Goal: Task Accomplishment & Management: Use online tool/utility

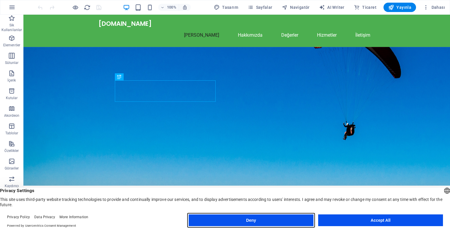
click at [247, 221] on button "Deny" at bounding box center [251, 220] width 125 height 12
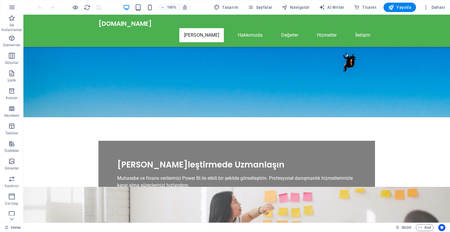
scroll to position [59, 0]
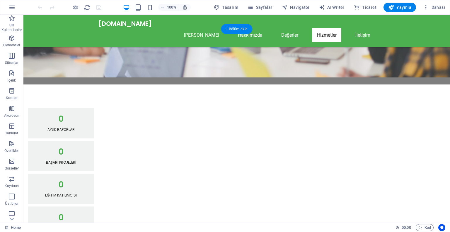
scroll to position [443, 0]
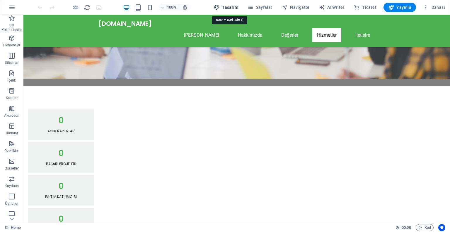
click at [229, 6] on span "Tasarım" at bounding box center [226, 7] width 24 height 6
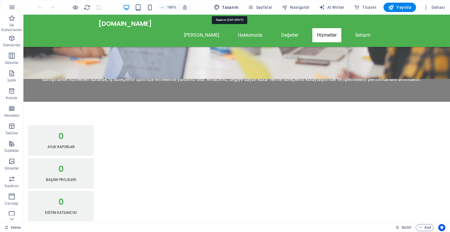
select select "px"
select select "200"
select select "px"
select select "200"
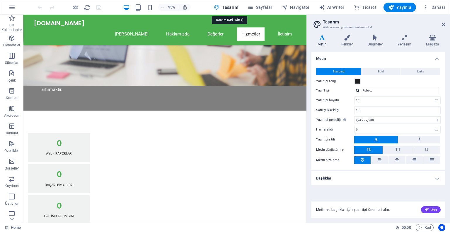
scroll to position [464, 0]
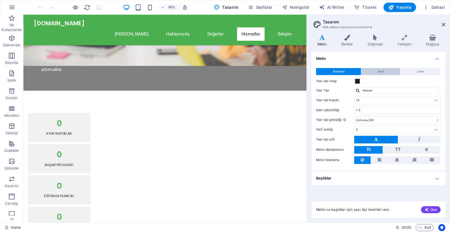
click at [376, 70] on button "Bold" at bounding box center [380, 71] width 39 height 7
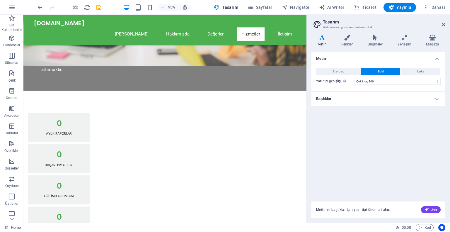
click at [332, 66] on div "Standard Bold Links Yazı tipi rengi Yazı Tipi Roboto Yazı tipi boyutu 16 rem px…" at bounding box center [378, 76] width 136 height 28
click at [333, 71] on span "Standard" at bounding box center [339, 71] width 12 height 7
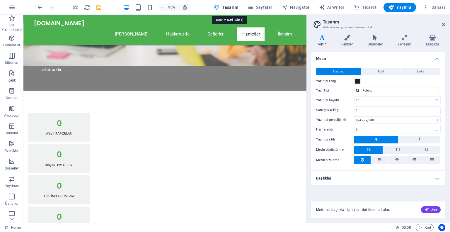
click at [240, 6] on button "Tasarım" at bounding box center [225, 7] width 29 height 9
click at [349, 40] on icon at bounding box center [347, 38] width 24 height 6
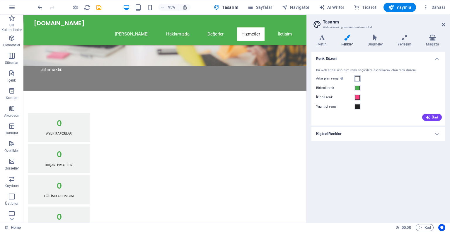
click at [358, 79] on span at bounding box center [357, 78] width 5 height 5
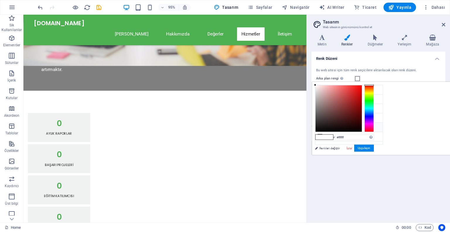
click at [320, 126] on icon at bounding box center [320, 127] width 4 height 4
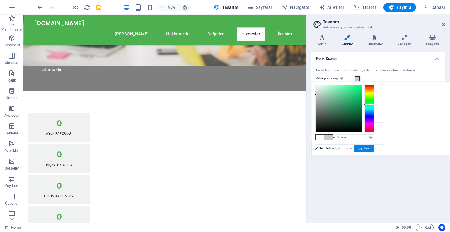
click at [362, 97] on div at bounding box center [338, 108] width 46 height 46
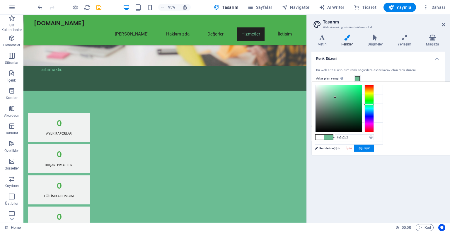
click at [362, 90] on div at bounding box center [338, 108] width 46 height 46
click at [362, 95] on div at bounding box center [338, 108] width 46 height 46
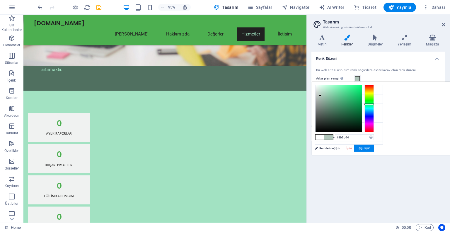
click at [362, 103] on div at bounding box center [338, 108] width 46 height 46
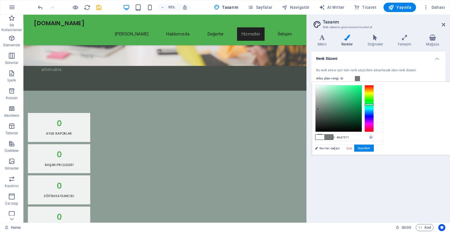
drag, startPoint x: 392, startPoint y: 102, endPoint x: 391, endPoint y: 110, distance: 8.3
click at [319, 110] on div at bounding box center [318, 109] width 2 height 2
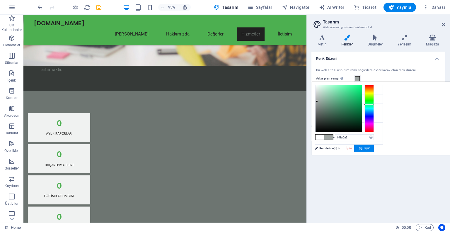
drag, startPoint x: 391, startPoint y: 109, endPoint x: 390, endPoint y: 101, distance: 7.7
click at [318, 101] on div at bounding box center [317, 101] width 2 height 2
drag, startPoint x: 391, startPoint y: 99, endPoint x: 392, endPoint y: 94, distance: 5.8
click at [320, 94] on div at bounding box center [319, 94] width 2 height 2
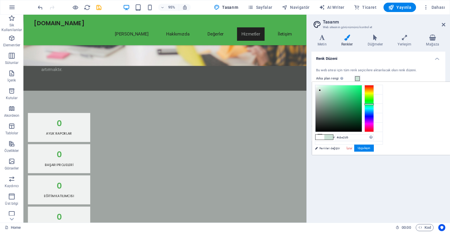
drag, startPoint x: 392, startPoint y: 94, endPoint x: 393, endPoint y: 90, distance: 3.9
click at [362, 90] on div at bounding box center [338, 108] width 46 height 46
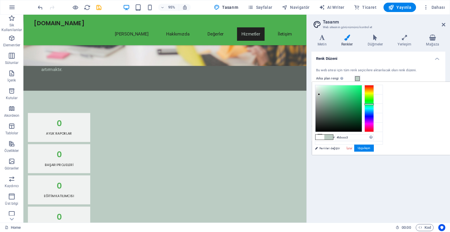
type input "#cbe2d6"
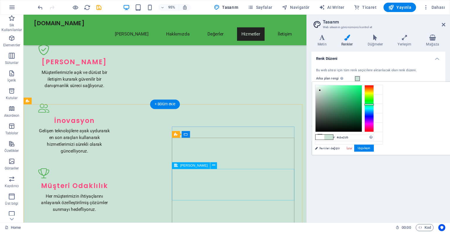
scroll to position [727, 0]
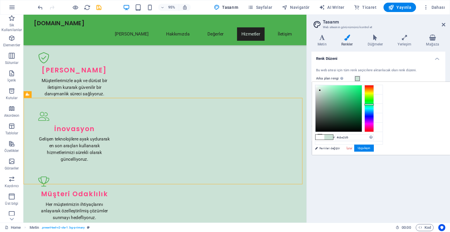
click at [345, 38] on icon at bounding box center [347, 38] width 24 height 6
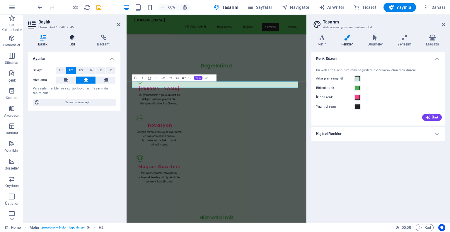
click at [73, 37] on icon at bounding box center [72, 38] width 25 height 6
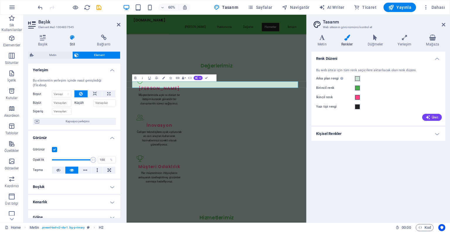
scroll to position [0, 0]
click at [53, 149] on label at bounding box center [54, 149] width 5 height 5
click at [0, 0] on input "Görünür" at bounding box center [0, 0] width 0 height 0
click at [53, 149] on label at bounding box center [54, 149] width 5 height 5
click at [0, 0] on input "Görünür" at bounding box center [0, 0] width 0 height 0
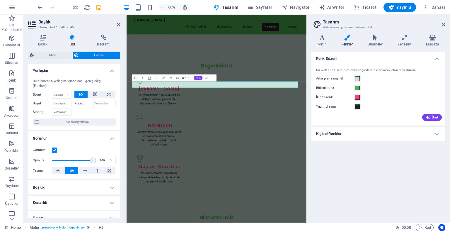
click at [53, 149] on label at bounding box center [54, 149] width 5 height 5
click at [0, 0] on input "Görünür" at bounding box center [0, 0] width 0 height 0
click at [53, 149] on label at bounding box center [54, 149] width 5 height 5
click at [0, 0] on input "Görünür" at bounding box center [0, 0] width 0 height 0
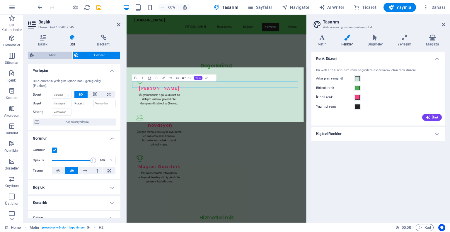
click at [56, 53] on span "Metin" at bounding box center [52, 55] width 35 height 7
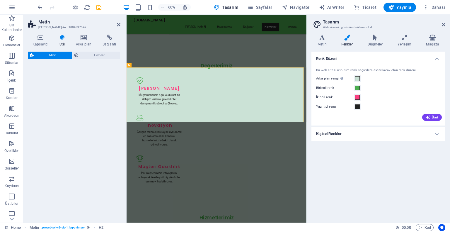
select select "preset-text-v2-cta-1"
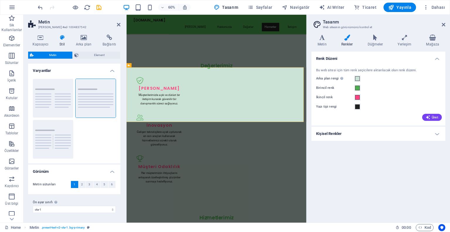
click at [445, 23] on aside "Tasarım Web sitesinin görünümünü kontrol et Varyantlar Metin Renkler Düğmeler Y…" at bounding box center [378, 119] width 144 height 208
click at [442, 24] on icon at bounding box center [444, 24] width 4 height 5
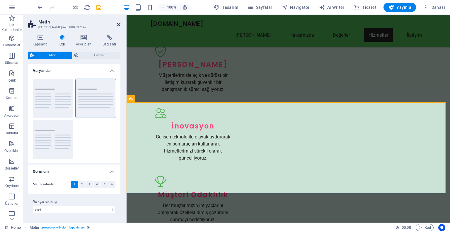
click at [118, 24] on icon at bounding box center [119, 24] width 4 height 5
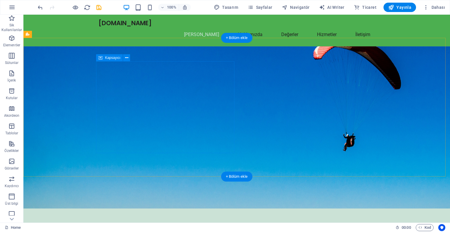
scroll to position [0, 0]
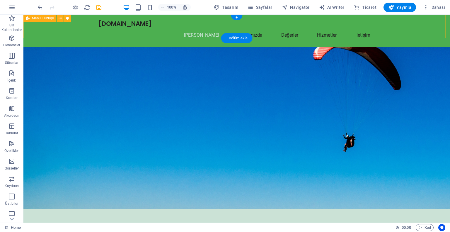
click at [62, 27] on div "[DOMAIN_NAME] Ana Sayfa Hakkımızda Değerler Hizmetler İletişim" at bounding box center [236, 31] width 426 height 32
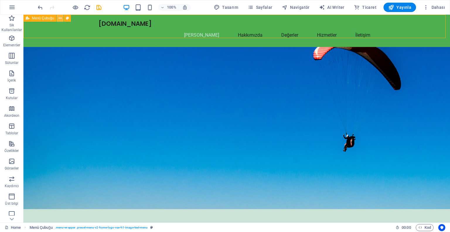
click at [61, 16] on icon at bounding box center [60, 18] width 3 height 6
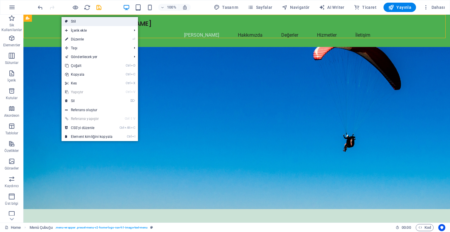
click at [69, 20] on link "Stil" at bounding box center [100, 21] width 76 height 9
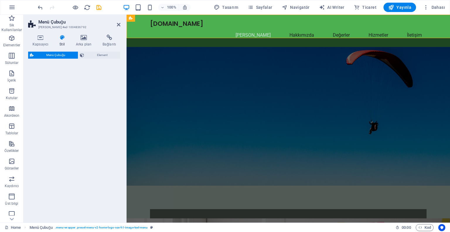
select select "rem"
select select "preset-menu-v2-home-logo-nav-h1-image-text-menu"
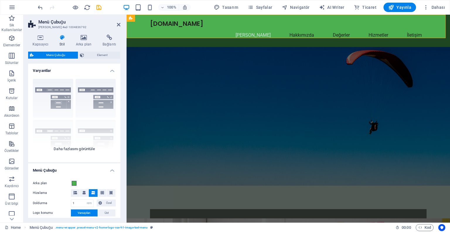
click at [40, 102] on div "Kenarlık Ortalandı Varsayılan Sabit Loki Tetikleyici Geniş XXL" at bounding box center [74, 118] width 92 height 88
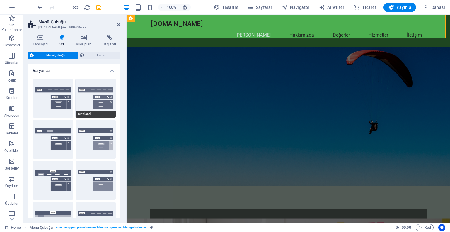
click at [83, 103] on button "Ortalandı" at bounding box center [96, 98] width 40 height 39
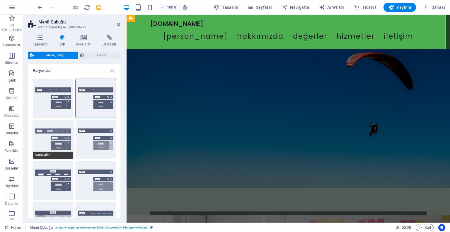
click at [48, 136] on button "Varsayılan" at bounding box center [53, 139] width 40 height 39
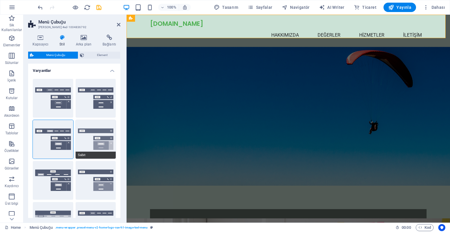
click at [81, 143] on button "Sabit" at bounding box center [96, 139] width 40 height 39
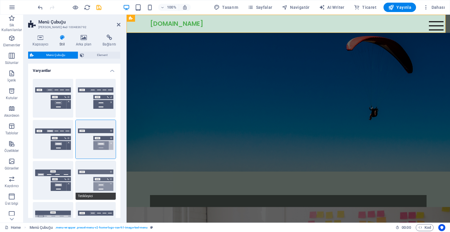
click at [87, 185] on button "Tetikleyici" at bounding box center [96, 180] width 40 height 39
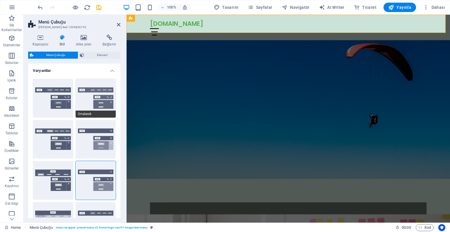
click at [86, 107] on button "Ortalandı" at bounding box center [96, 98] width 40 height 39
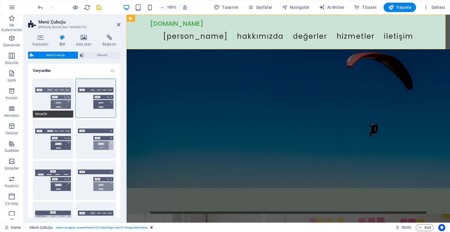
click at [39, 105] on button "Kenarlık" at bounding box center [53, 98] width 40 height 39
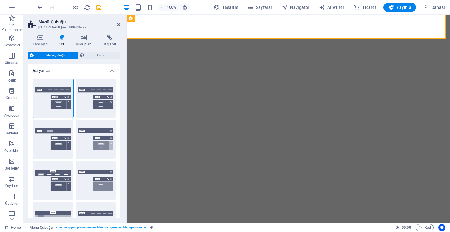
select select "rem"
select select "preset-menu-v2-home-logo-nav-h1-image-text-menu"
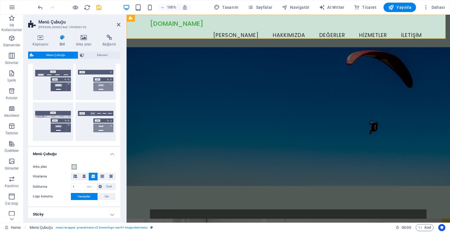
scroll to position [117, 0]
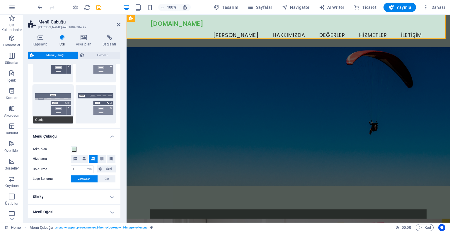
click at [46, 117] on span "Geniş" at bounding box center [53, 119] width 40 height 7
type input "0"
type input "2"
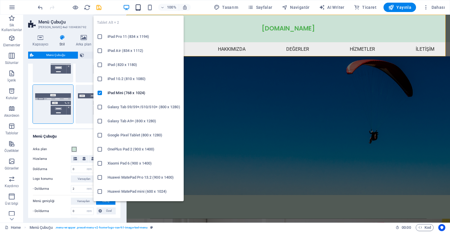
click at [140, 7] on icon "button" at bounding box center [138, 7] width 7 height 7
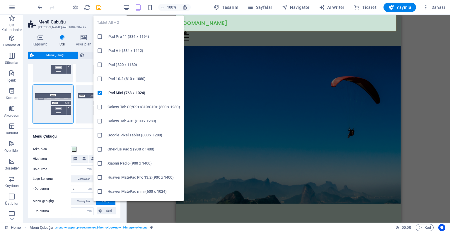
type input "1"
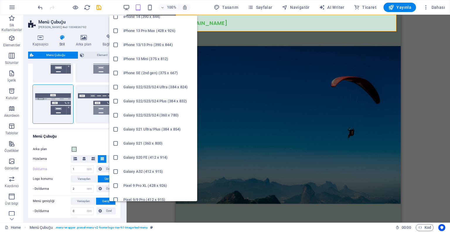
scroll to position [205, 0]
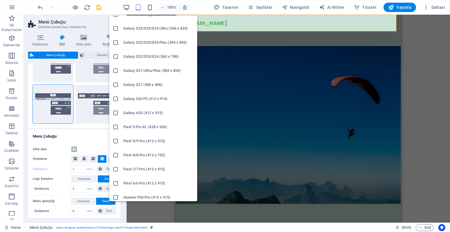
click at [136, 97] on h6 "Galaxy S20 FE (412 x 914)" at bounding box center [158, 98] width 70 height 7
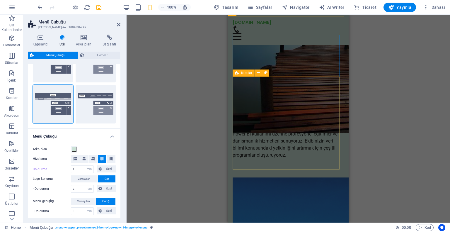
scroll to position [1171, 0]
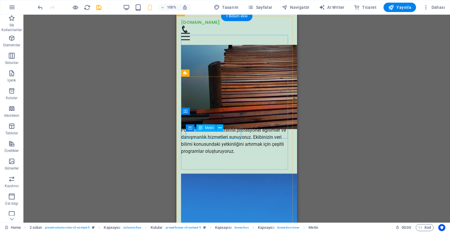
drag, startPoint x: 197, startPoint y: 135, endPoint x: 377, endPoint y: 150, distance: 180.7
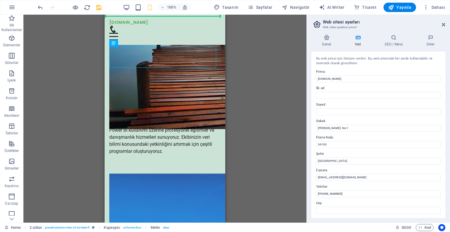
drag, startPoint x: 146, startPoint y: 63, endPoint x: 208, endPoint y: 65, distance: 61.5
click at [134, 42] on icon at bounding box center [132, 43] width 3 height 6
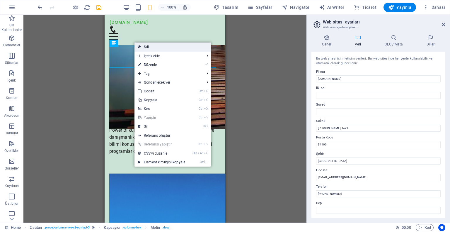
click at [146, 45] on link "Stil" at bounding box center [172, 46] width 76 height 9
select select "rem"
select select "preset-columns-two-v2-contact-5"
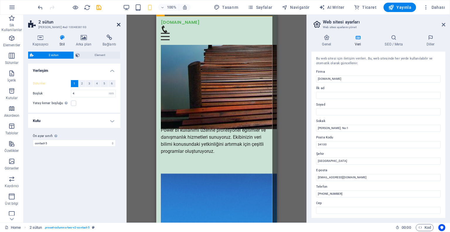
click at [119, 25] on icon at bounding box center [119, 24] width 4 height 5
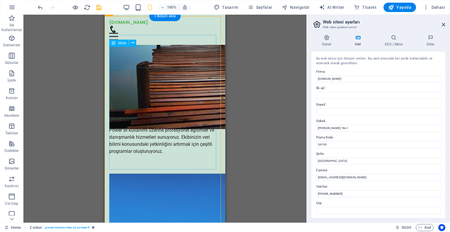
click at [134, 43] on button at bounding box center [132, 43] width 7 height 7
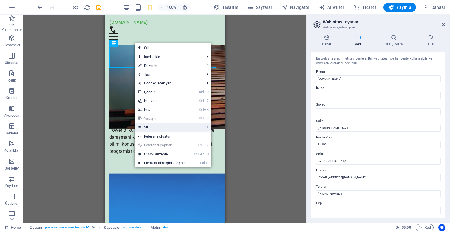
click at [143, 127] on link "⌦ Sil" at bounding box center [162, 127] width 54 height 9
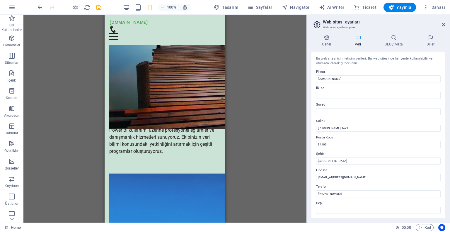
click at [59, 71] on div "Mevcut içeriği değiştirmek için buraya sürükleyin. Yeni bir element oluşturmak …" at bounding box center [164, 119] width 283 height 208
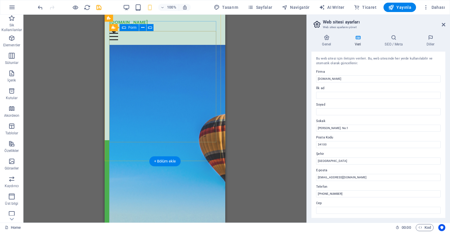
scroll to position [1318, 0]
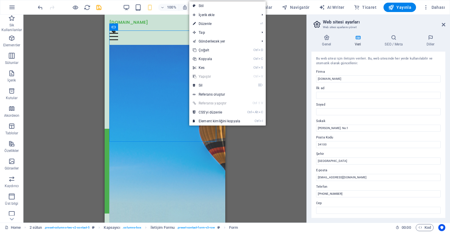
click at [75, 96] on div "Mevcut içeriği değiştirmek için buraya sürükleyin. Yeni bir element oluşturmak …" at bounding box center [164, 119] width 283 height 208
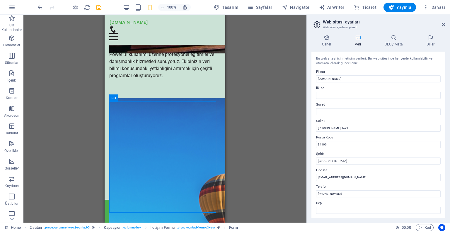
scroll to position [1142, 0]
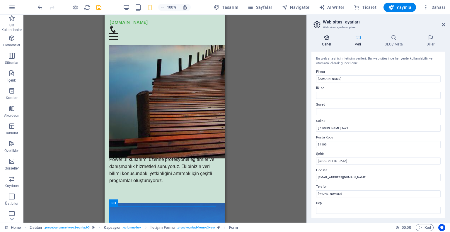
click at [331, 38] on icon at bounding box center [326, 38] width 30 height 6
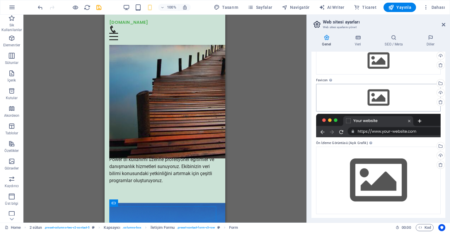
scroll to position [33, 0]
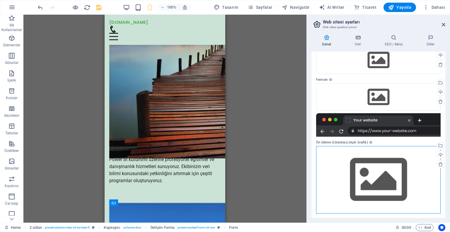
click at [333, 168] on div "Dosyaları buraya sürükleyin, dosyaları seçmek için tıklayın veya Dosyalardan ya…" at bounding box center [378, 179] width 124 height 67
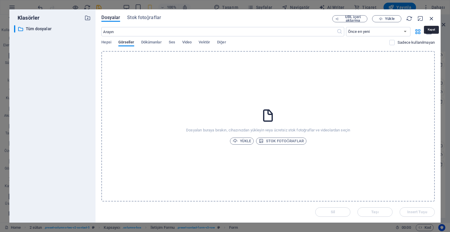
click at [433, 18] on icon "button" at bounding box center [431, 18] width 6 height 6
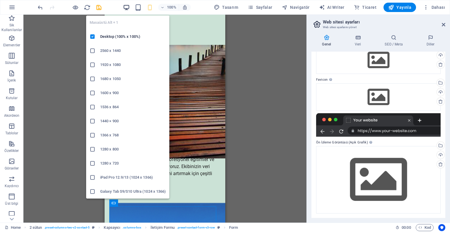
click at [125, 7] on icon "button" at bounding box center [126, 7] width 7 height 7
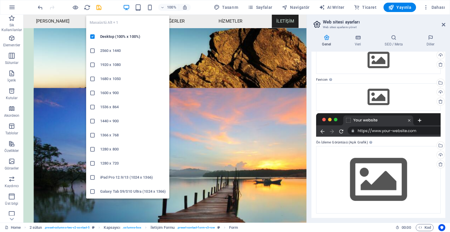
scroll to position [971, 0]
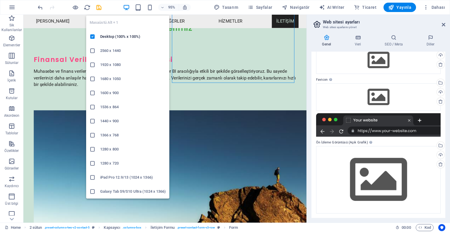
click at [91, 65] on icon at bounding box center [93, 65] width 6 height 6
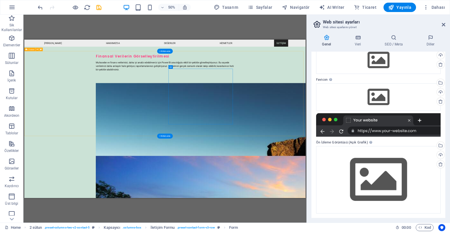
scroll to position [845, 0]
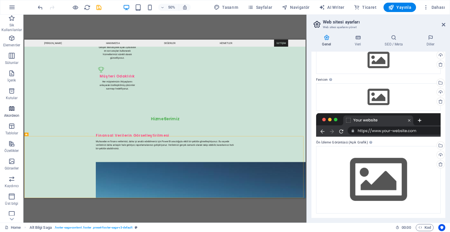
click at [12, 110] on icon "button" at bounding box center [11, 108] width 7 height 7
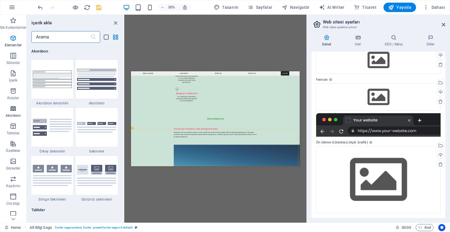
scroll to position [1870, 0]
click at [13, 128] on icon "button" at bounding box center [13, 125] width 7 height 7
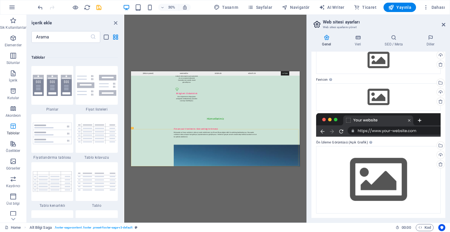
scroll to position [2028, 0]
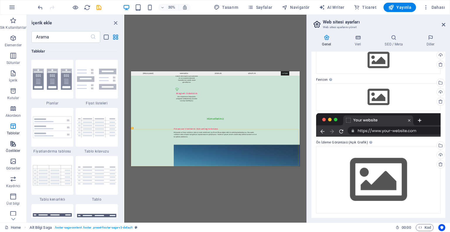
click at [12, 144] on icon "button" at bounding box center [13, 143] width 7 height 7
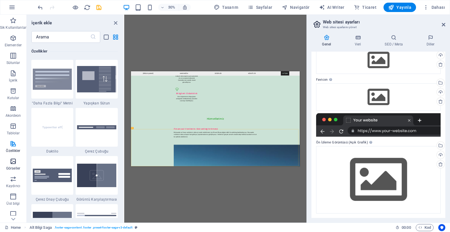
click at [11, 161] on icon "button" at bounding box center [13, 161] width 7 height 7
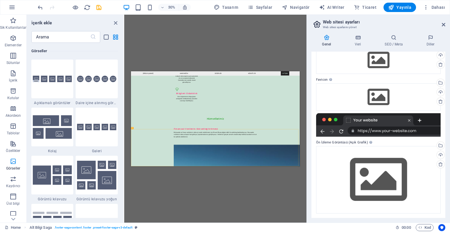
scroll to position [2970, 0]
click at [12, 177] on icon "button" at bounding box center [13, 178] width 7 height 7
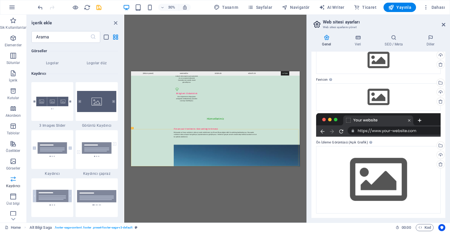
scroll to position [3320, 0]
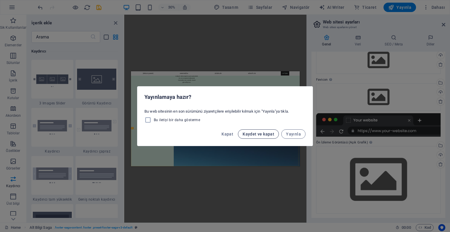
click at [252, 137] on button "Kaydet ve kapat" at bounding box center [258, 133] width 41 height 9
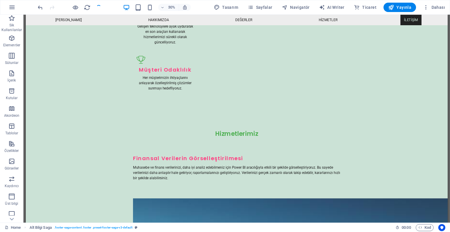
checkbox input "false"
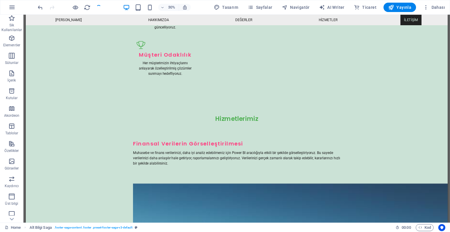
scroll to position [884, 0]
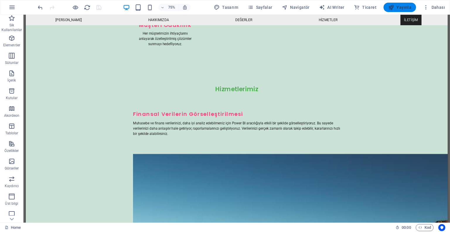
drag, startPoint x: 402, startPoint y: 8, endPoint x: 394, endPoint y: 5, distance: 8.7
click at [394, 5] on span "Yayınla" at bounding box center [399, 7] width 23 height 6
